Goal: Task Accomplishment & Management: Use online tool/utility

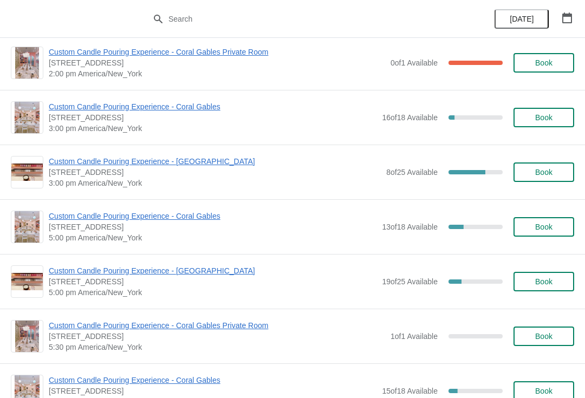
scroll to position [337, 0]
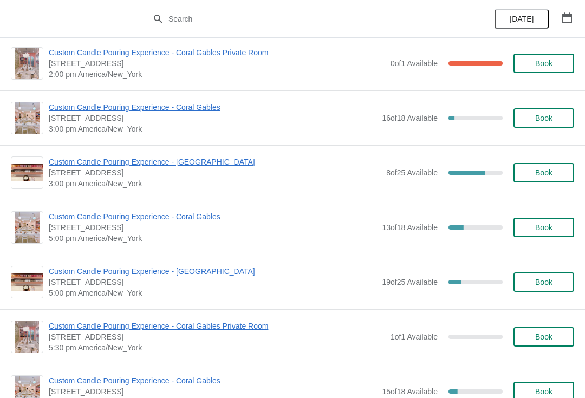
click at [67, 103] on span "Custom Candle Pouring Experience - Coral Gables" at bounding box center [213, 107] width 328 height 11
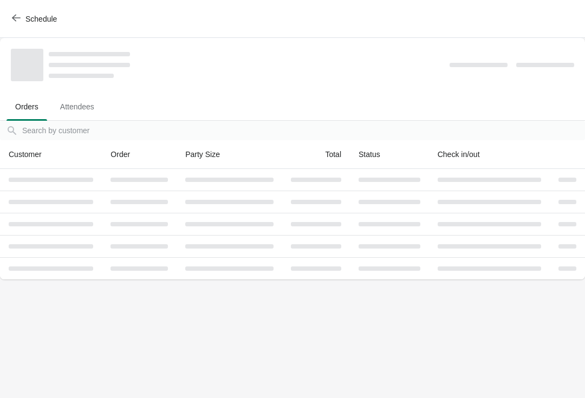
scroll to position [0, 0]
click at [64, 111] on span "Attendees" at bounding box center [76, 107] width 51 height 20
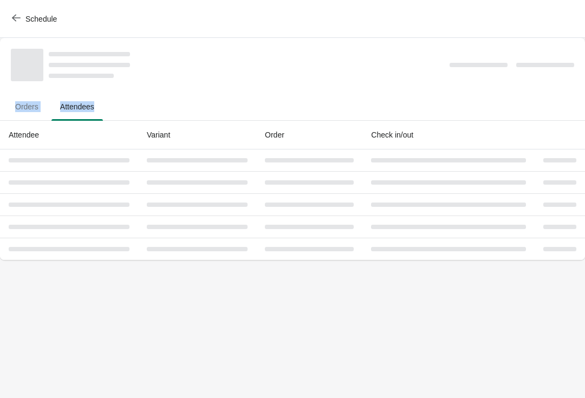
click at [132, 118] on ul "Orders Attendees" at bounding box center [292, 106] width 576 height 28
click at [31, 111] on span "Orders" at bounding box center [27, 107] width 41 height 20
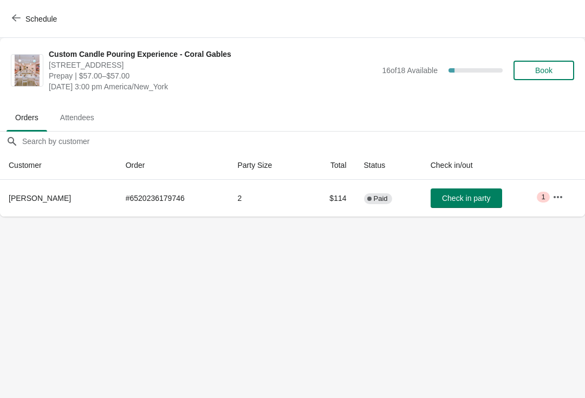
click at [568, 197] on button "button" at bounding box center [558, 197] width 20 height 20
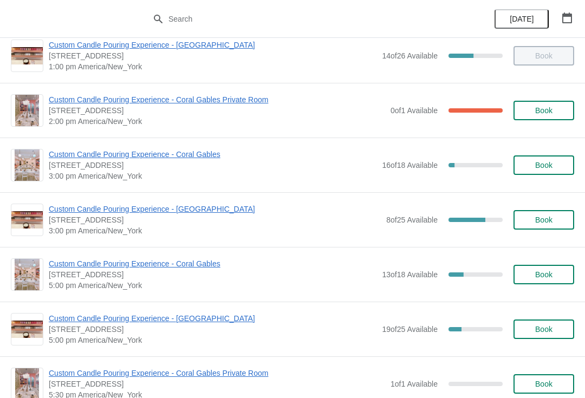
scroll to position [291, 0]
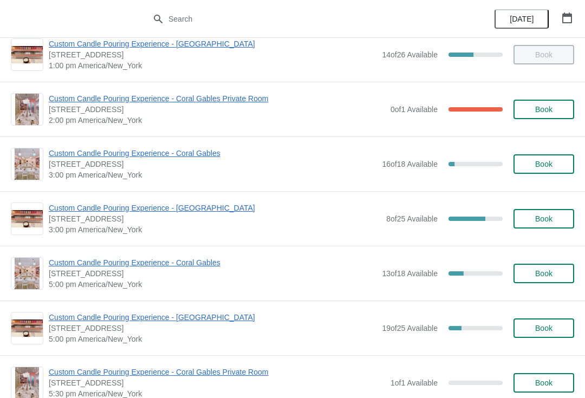
click at [166, 157] on span "Custom Candle Pouring Experience - Coral Gables" at bounding box center [213, 153] width 328 height 11
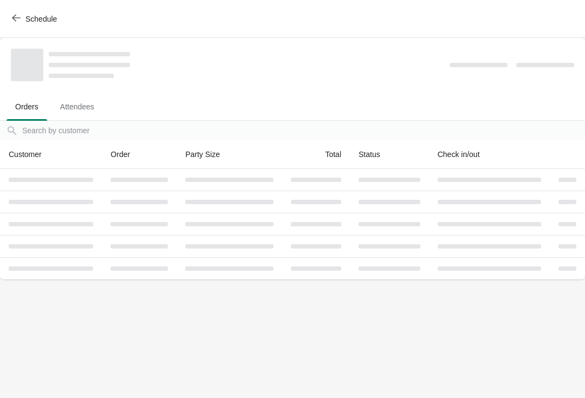
scroll to position [0, 0]
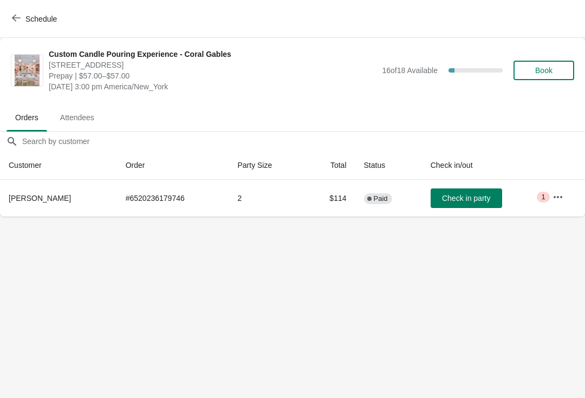
click at [479, 194] on span "Check in party" at bounding box center [466, 198] width 48 height 9
